Goal: Information Seeking & Learning: Compare options

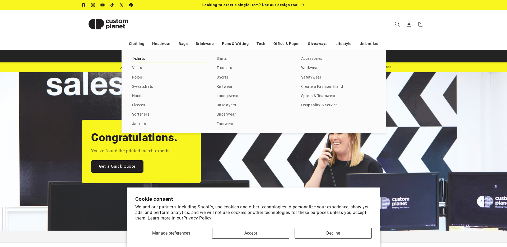
click at [141, 58] on link "T-shirts" at bounding box center [169, 58] width 74 height 7
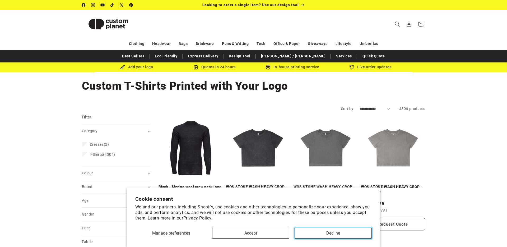
click at [345, 228] on button "Decline" at bounding box center [333, 233] width 77 height 11
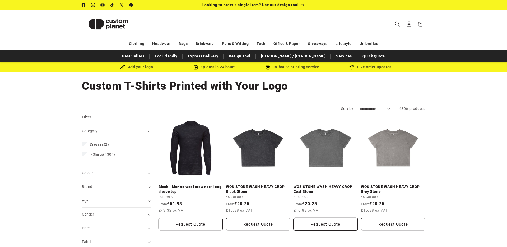
click at [342, 230] on button "Request Quote" at bounding box center [326, 224] width 65 height 12
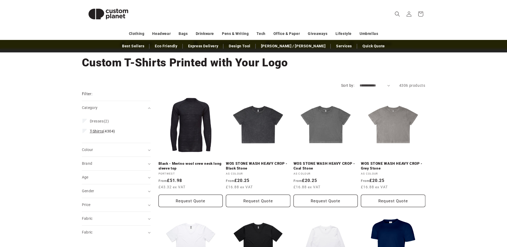
scroll to position [23, 0]
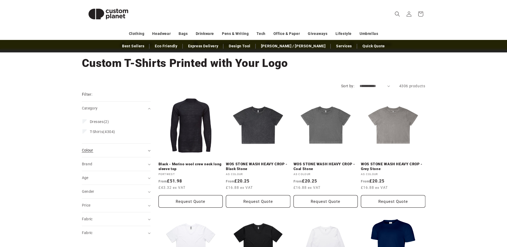
click at [132, 149] on div "Colour (0)" at bounding box center [114, 151] width 64 height 6
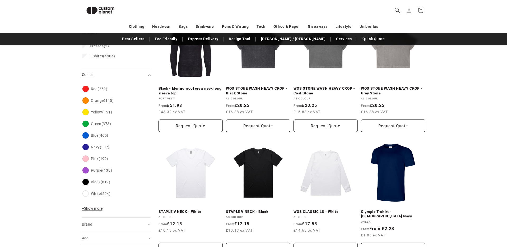
scroll to position [89, 0]
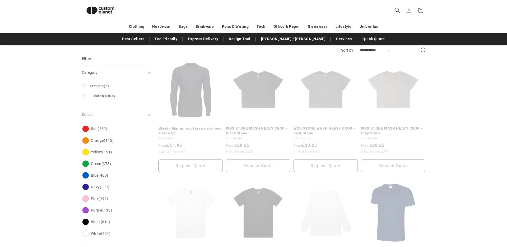
scroll to position [38, 0]
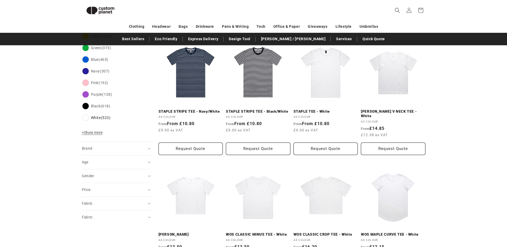
scroll to position [194, 0]
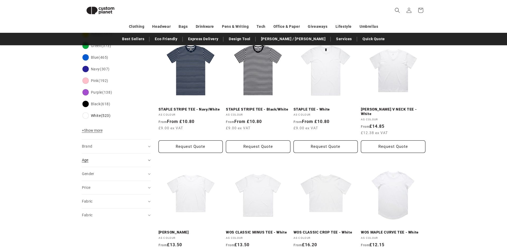
click at [147, 162] on summary "Age (0)" at bounding box center [116, 159] width 69 height 13
click at [97, 174] on span "Adult" at bounding box center [95, 173] width 10 height 4
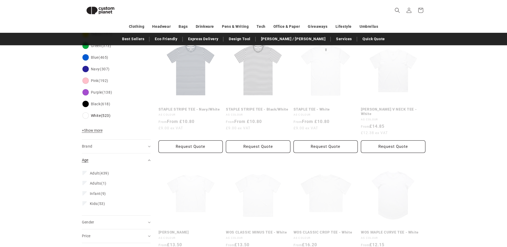
click at [149, 159] on summary "Age (0)" at bounding box center [116, 159] width 69 height 13
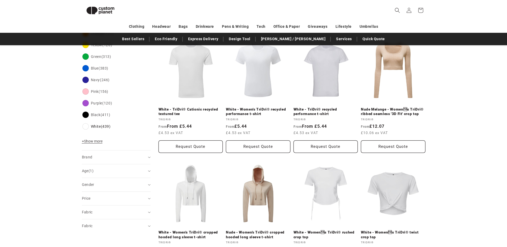
scroll to position [204, 0]
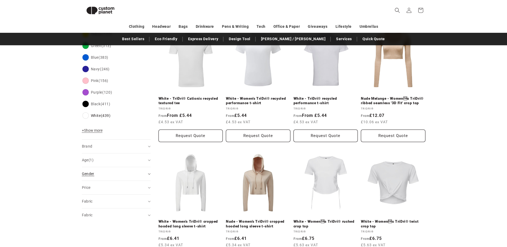
click at [148, 174] on icon "Gender (0 selected)" at bounding box center [149, 174] width 3 height 2
click at [148, 190] on summary "Price" at bounding box center [116, 187] width 69 height 13
click at [149, 200] on summary "Fabric (0)" at bounding box center [116, 201] width 69 height 13
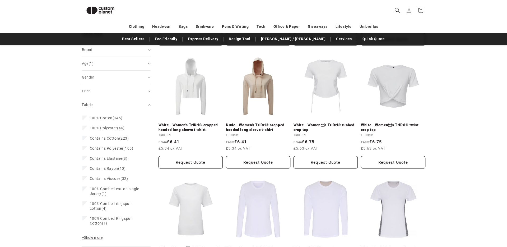
scroll to position [302, 0]
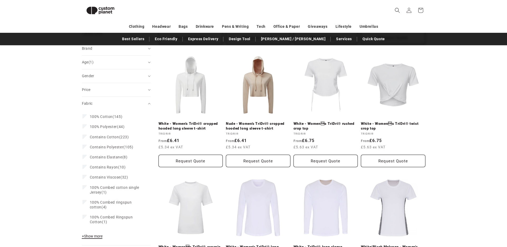
click at [94, 236] on span "+ Show more" at bounding box center [92, 236] width 21 height 4
click at [149, 103] on icon "Fabric (0 selected)" at bounding box center [149, 104] width 3 height 2
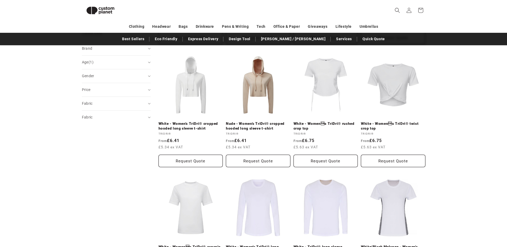
click at [151, 116] on aside "Filter: Remove all Category: T-Shirts Remove filter Colour: White Remove filter…" at bounding box center [120, 125] width 77 height 646
click at [149, 116] on summary "Fabric (0)" at bounding box center [116, 117] width 69 height 13
click at [465, 76] on div "**********" at bounding box center [253, 122] width 507 height 664
click at [150, 117] on icon "Fabric (0 selected)" at bounding box center [149, 117] width 2 height 1
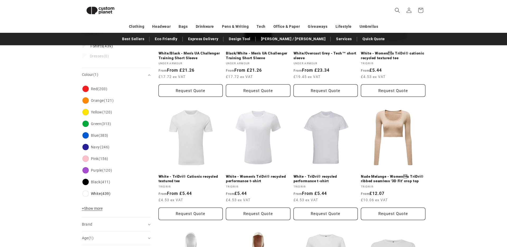
scroll to position [127, 0]
click at [326, 173] on link "White - TriDri® recycled performance t-shirt" at bounding box center [326, 177] width 65 height 9
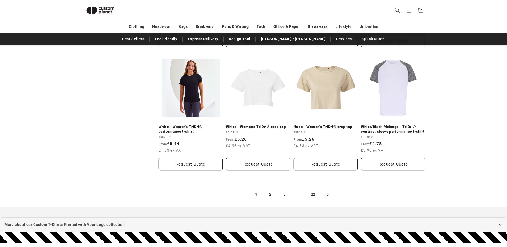
scroll to position [551, 0]
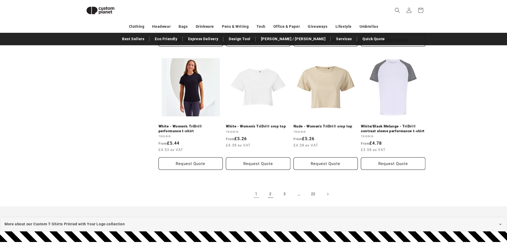
click at [272, 195] on link "2" at bounding box center [271, 194] width 12 height 12
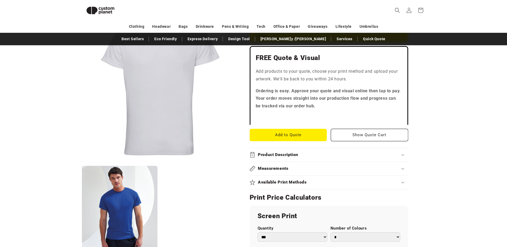
scroll to position [144, 0]
click at [268, 154] on h2 "Product Description" at bounding box center [278, 155] width 40 height 6
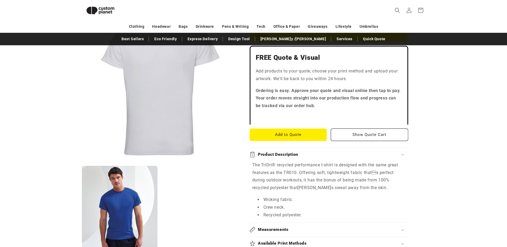
click at [82, 163] on button "Open media 1 in modal" at bounding box center [82, 163] width 0 height 0
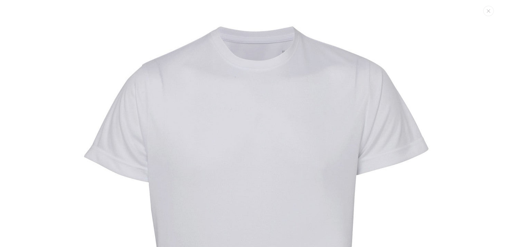
scroll to position [5, 0]
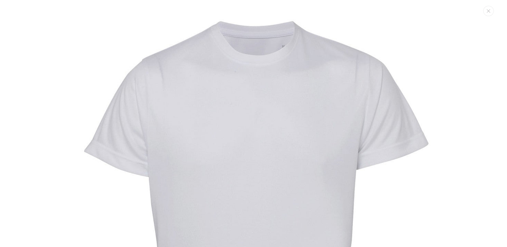
click at [316, 107] on img "Media gallery" at bounding box center [253, 224] width 449 height 449
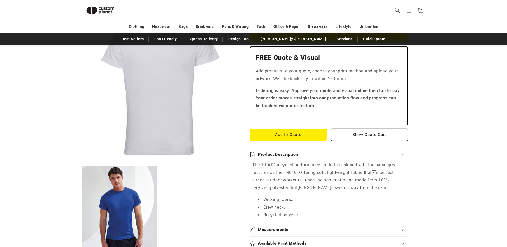
click at [82, 163] on button "Open media 1 in modal" at bounding box center [82, 163] width 0 height 0
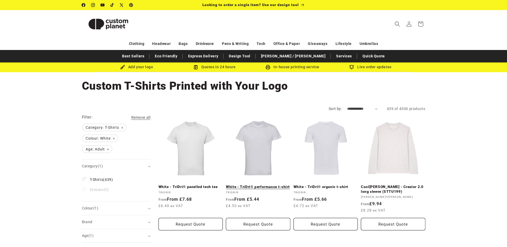
click at [262, 185] on link "White - TriDri® performance t-shirt" at bounding box center [258, 187] width 65 height 5
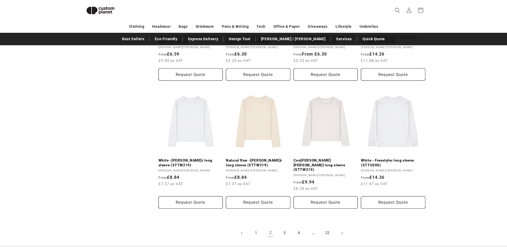
scroll to position [519, 0]
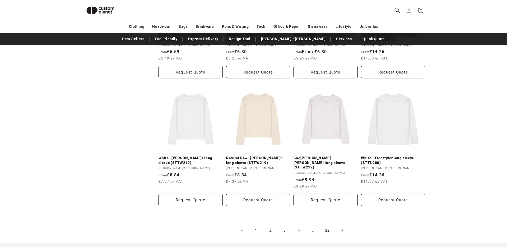
click at [284, 225] on link "3" at bounding box center [285, 231] width 12 height 12
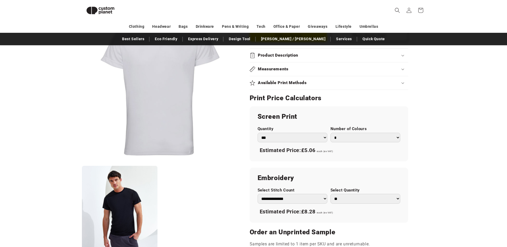
scroll to position [279, 0]
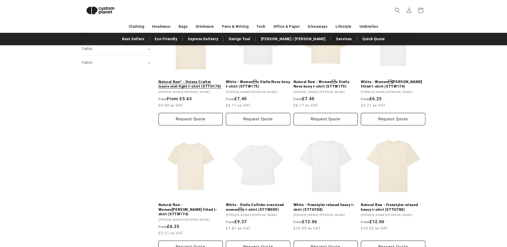
scroll to position [248, 0]
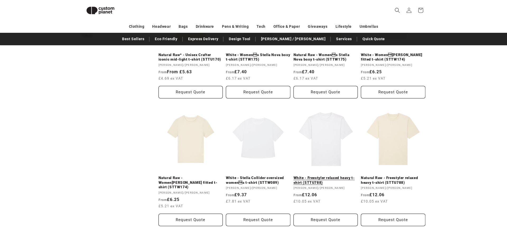
click at [332, 176] on link "White - Freestyler relaxed heavy t-shirt (STTU788)" at bounding box center [326, 180] width 65 height 9
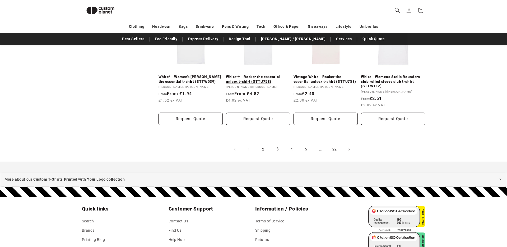
scroll to position [600, 0]
click at [290, 144] on link "4" at bounding box center [292, 149] width 12 height 12
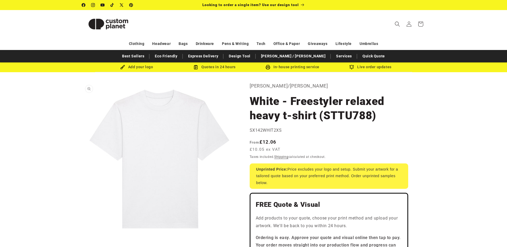
click at [82, 236] on button "Open media 1 in modal" at bounding box center [82, 236] width 0 height 0
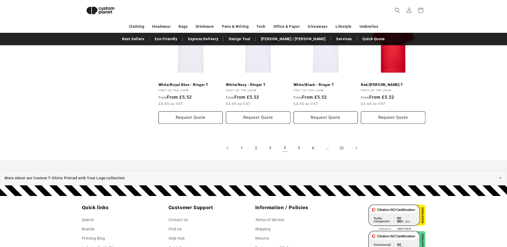
scroll to position [593, 0]
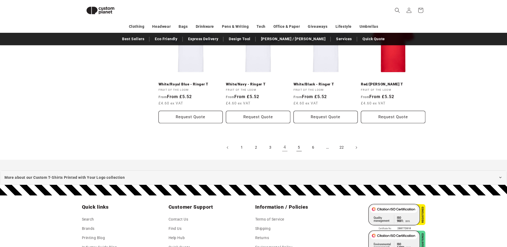
click at [297, 146] on link "5" at bounding box center [299, 148] width 12 height 12
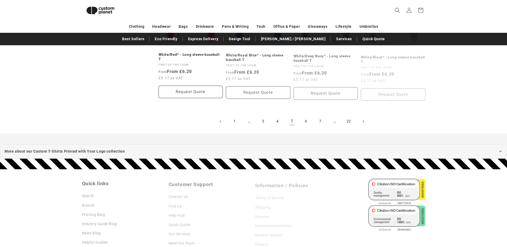
scroll to position [603, 0]
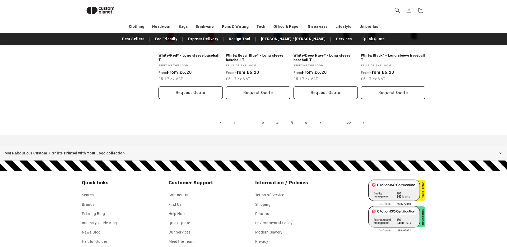
click at [305, 125] on link "6" at bounding box center [307, 123] width 12 height 12
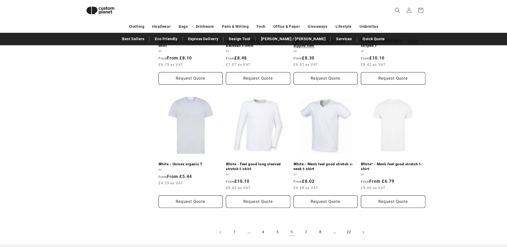
scroll to position [508, 0]
click at [391, 162] on link "White* - Men's feel good stretch t-shirt" at bounding box center [393, 166] width 65 height 9
click at [306, 231] on link "7" at bounding box center [307, 232] width 12 height 12
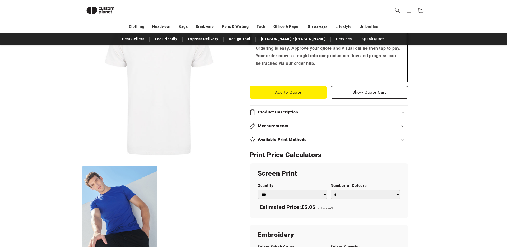
scroll to position [178, 0]
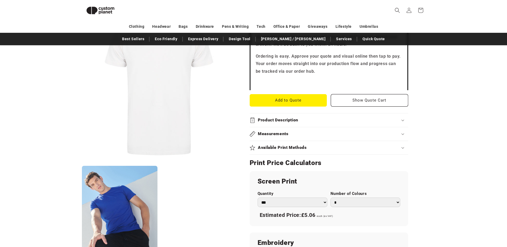
click at [288, 122] on h2 "Product Description" at bounding box center [278, 120] width 40 height 6
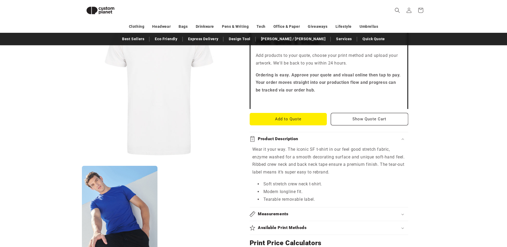
scroll to position [159, 0]
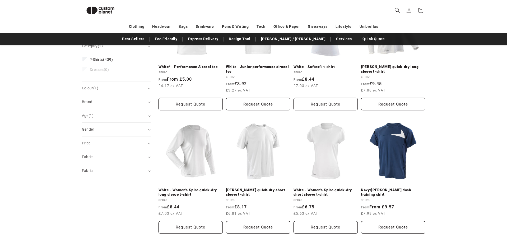
scroll to position [114, 0]
click at [265, 187] on link "White - Spiro quick-dry short sleeve t-shirt" at bounding box center [258, 191] width 65 height 9
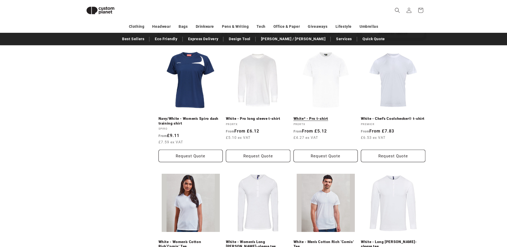
scroll to position [306, 0]
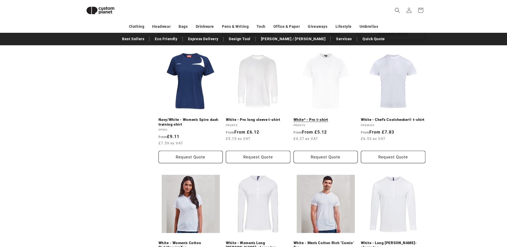
click at [328, 117] on link "White* - Pro t-shirt" at bounding box center [326, 119] width 65 height 5
click at [398, 117] on link "White - Chef's Coolchecker® t-shirt" at bounding box center [393, 119] width 65 height 5
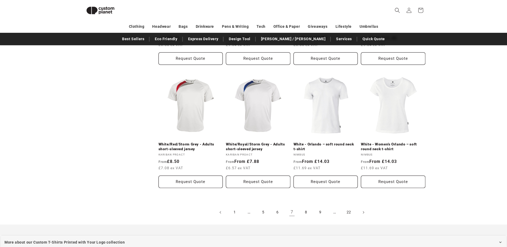
scroll to position [528, 0]
click at [307, 212] on link "8" at bounding box center [307, 212] width 12 height 12
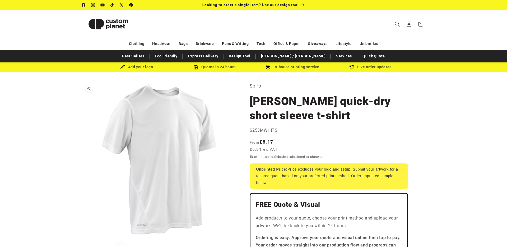
click at [82, 236] on button "Open media 1 in modal" at bounding box center [82, 236] width 0 height 0
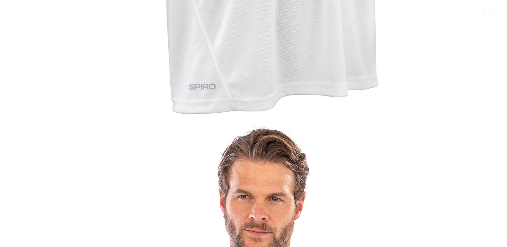
scroll to position [320, 0]
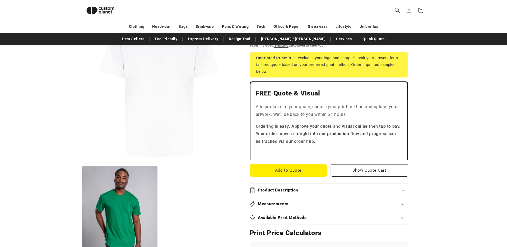
scroll to position [80, 0]
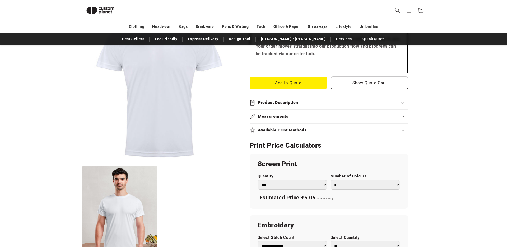
scroll to position [208, 0]
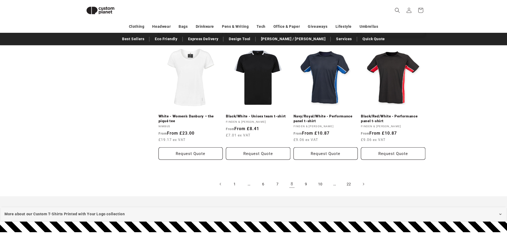
scroll to position [584, 0]
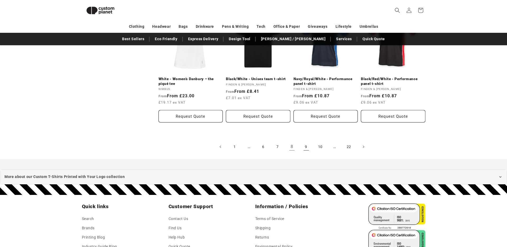
click at [305, 148] on link "9" at bounding box center [307, 147] width 12 height 12
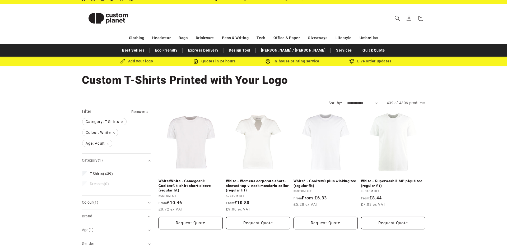
scroll to position [6, 0]
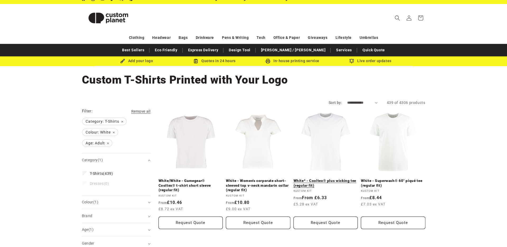
click at [319, 178] on link "White* - Cooltex® plus wicking tee (regular fit)" at bounding box center [326, 182] width 65 height 9
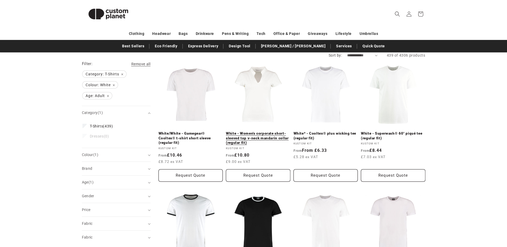
scroll to position [53, 0]
click at [405, 131] on link "White - Superwash® 60° piqué tee (regular fit)" at bounding box center [393, 135] width 65 height 9
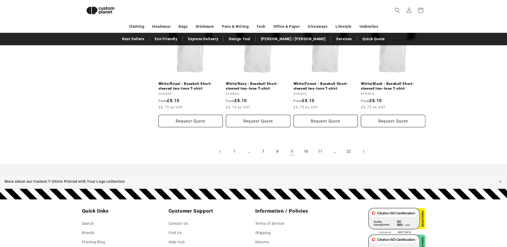
scroll to position [594, 0]
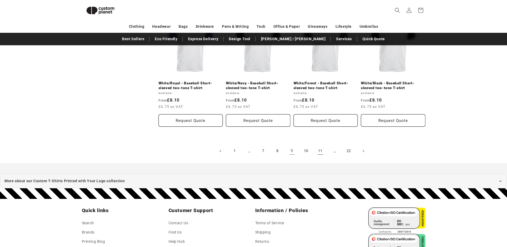
click at [322, 153] on link "11" at bounding box center [321, 151] width 12 height 12
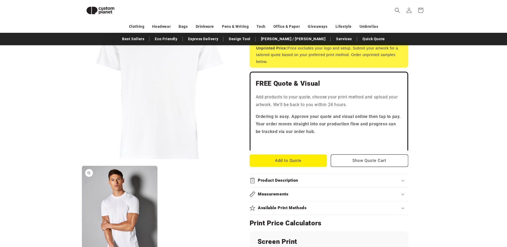
scroll to position [120, 0]
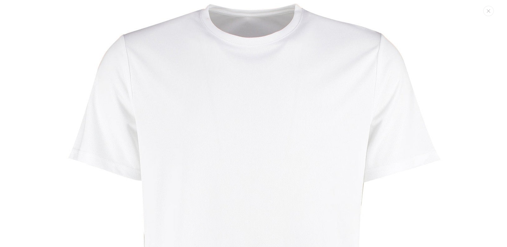
scroll to position [0, 0]
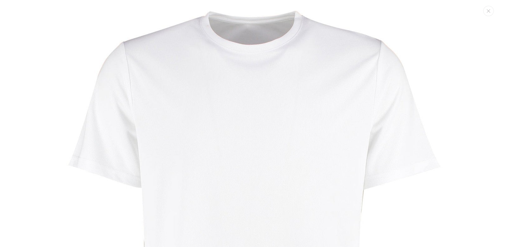
click at [171, 165] on img "Media gallery" at bounding box center [253, 229] width 449 height 449
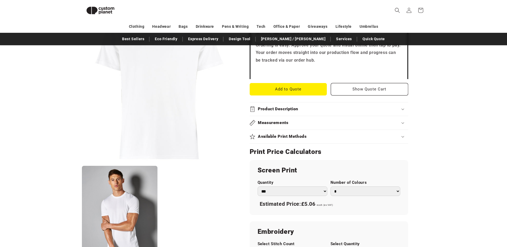
scroll to position [188, 0]
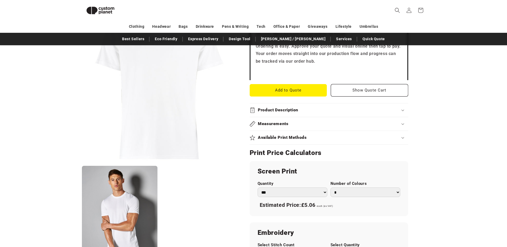
click at [281, 107] on summary "Product Description" at bounding box center [329, 109] width 159 height 13
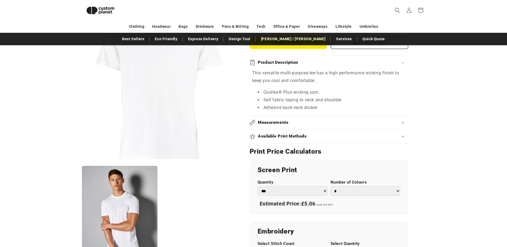
scroll to position [175, 0]
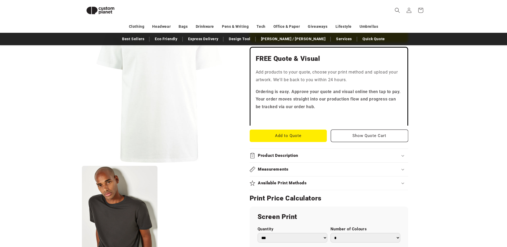
scroll to position [143, 0]
click at [273, 152] on summary "Product Description" at bounding box center [329, 155] width 159 height 13
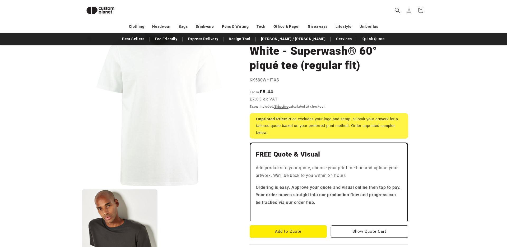
scroll to position [31, 0]
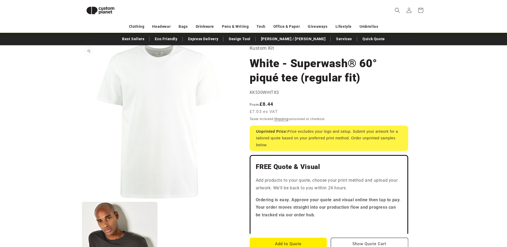
click at [82, 199] on button "Open media 1 in modal" at bounding box center [82, 199] width 0 height 0
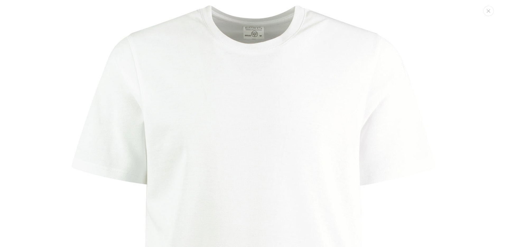
scroll to position [5, 0]
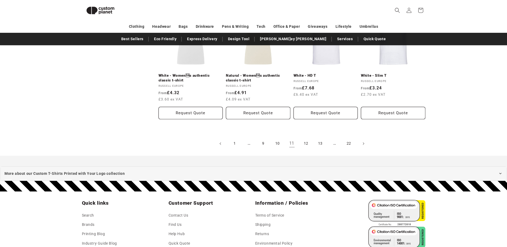
scroll to position [603, 0]
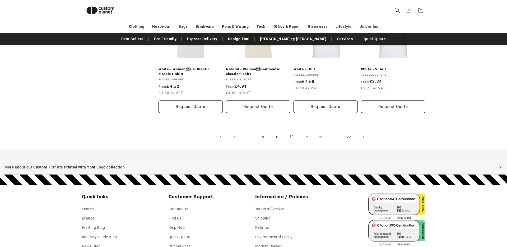
click at [278, 137] on link "10" at bounding box center [278, 137] width 12 height 12
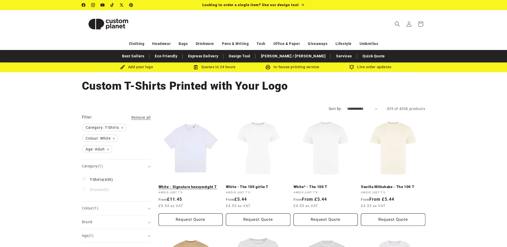
click at [197, 185] on link "White - Signature heavyweight T" at bounding box center [191, 187] width 65 height 5
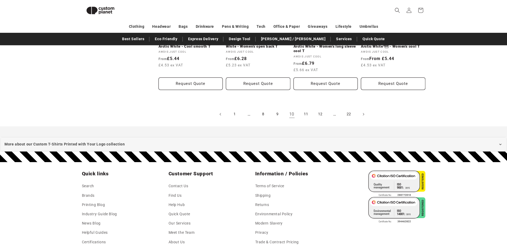
scroll to position [622, 0]
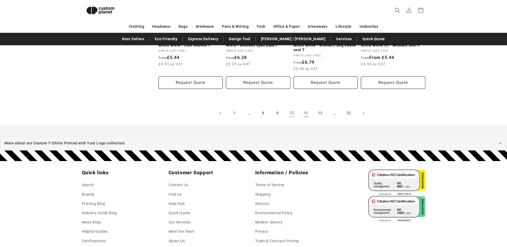
click at [306, 113] on link "11" at bounding box center [307, 113] width 12 height 12
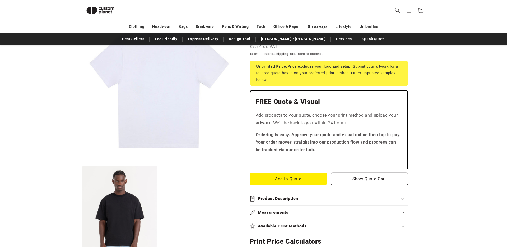
scroll to position [100, 0]
click at [288, 199] on h2 "Product Description" at bounding box center [278, 199] width 40 height 6
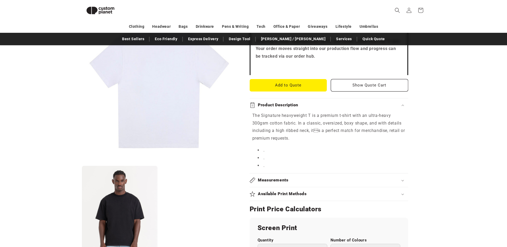
scroll to position [195, 0]
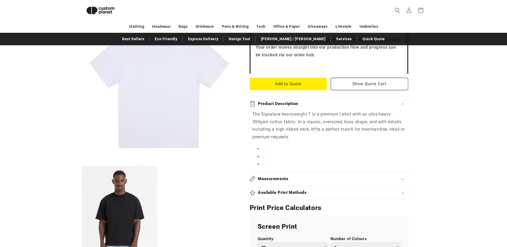
click at [276, 195] on h2 "Available Print Methods" at bounding box center [282, 193] width 49 height 6
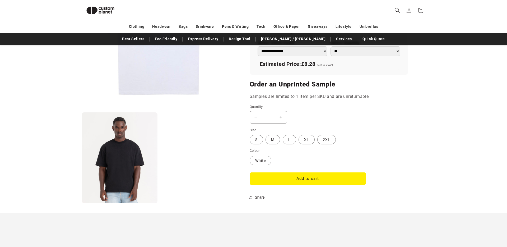
scroll to position [457, 0]
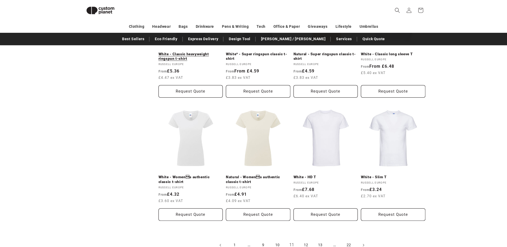
scroll to position [498, 0]
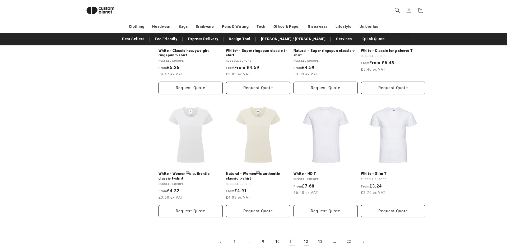
click at [309, 243] on link "12" at bounding box center [307, 242] width 12 height 12
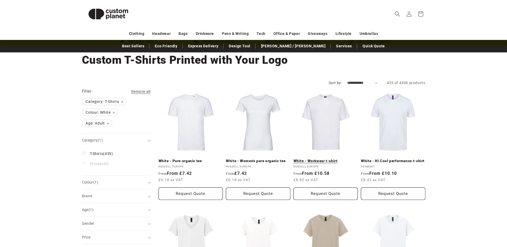
scroll to position [33, 0]
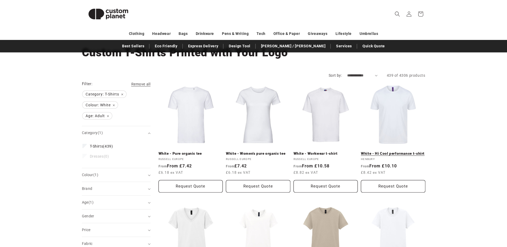
click at [403, 151] on link "White - Hi Cool performance t-shirt" at bounding box center [393, 153] width 65 height 5
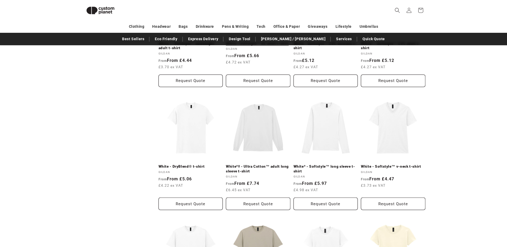
scroll to position [378, 0]
click at [187, 164] on link "White - DryBlend® t-shirt" at bounding box center [191, 166] width 65 height 5
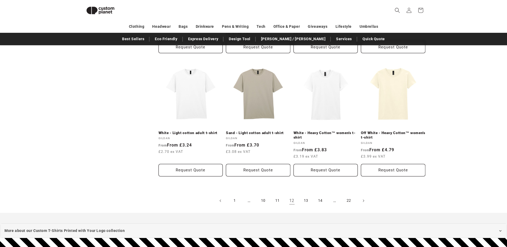
scroll to position [535, 0]
click at [308, 198] on link "13" at bounding box center [307, 201] width 12 height 12
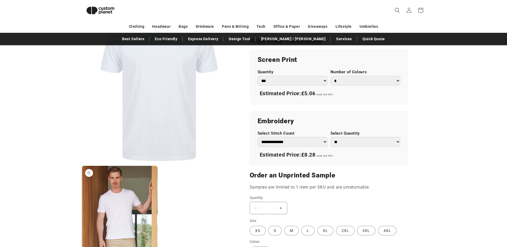
scroll to position [312, 0]
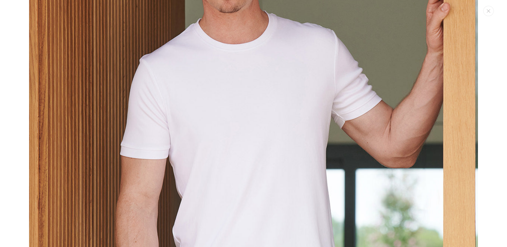
scroll to position [578, 0]
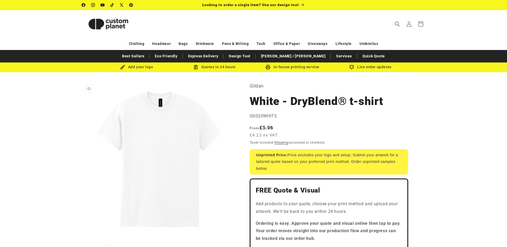
click at [82, 236] on button "Open media 1 in modal" at bounding box center [82, 236] width 0 height 0
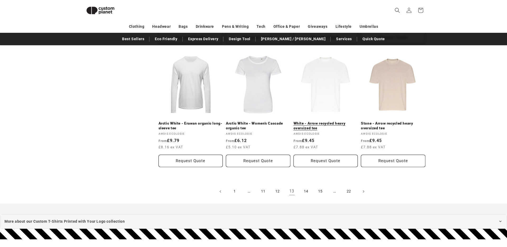
scroll to position [548, 0]
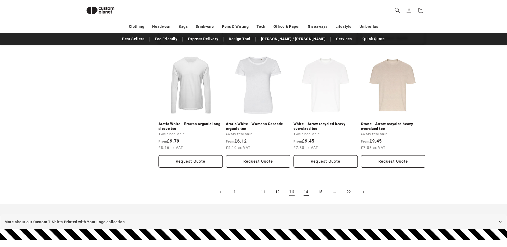
click at [305, 191] on link "14" at bounding box center [307, 192] width 12 height 12
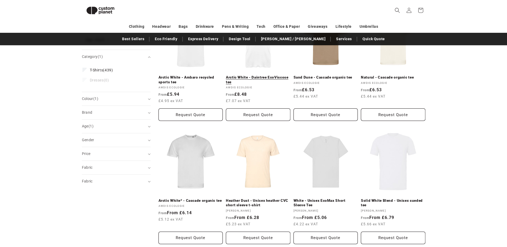
scroll to position [104, 0]
